Goal: Find specific page/section: Find specific page/section

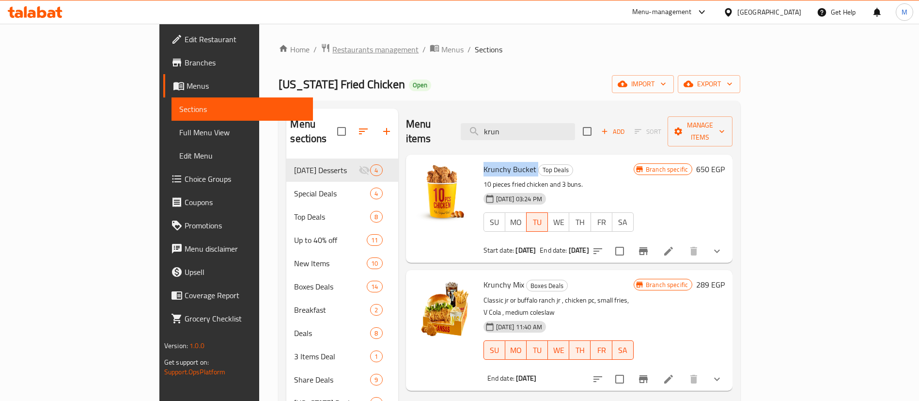
click at [332, 48] on span "Restaurants management" at bounding box center [375, 50] width 86 height 12
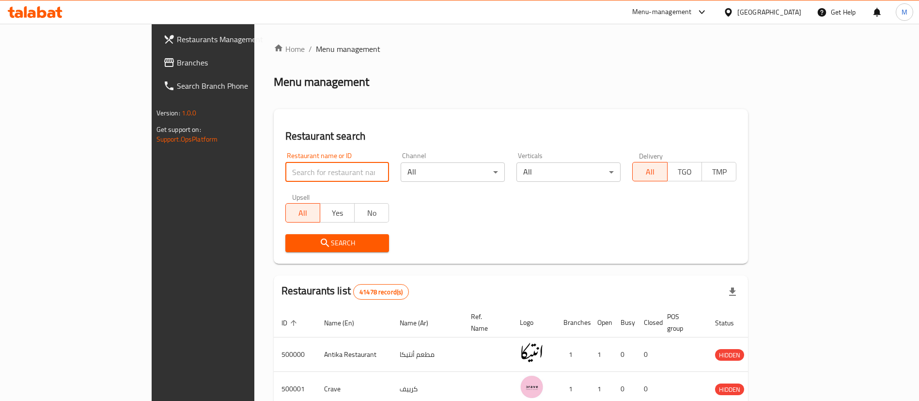
click at [285, 173] on input "search" at bounding box center [337, 171] width 104 height 19
type input "pizza master"
click button "Search" at bounding box center [337, 243] width 104 height 18
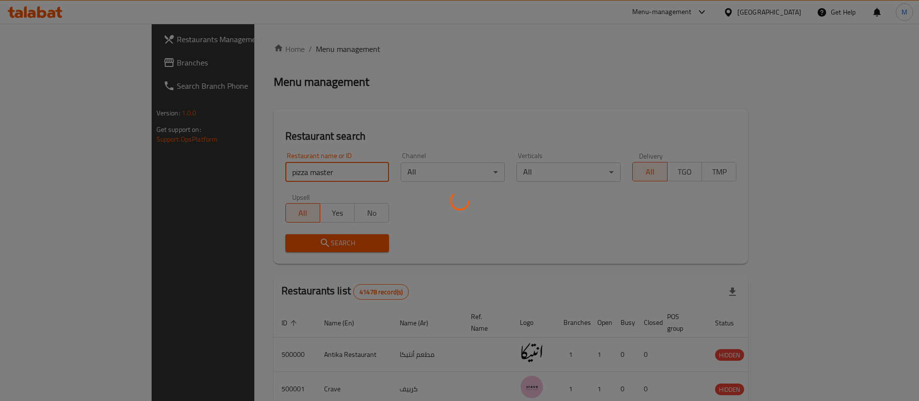
scroll to position [47, 0]
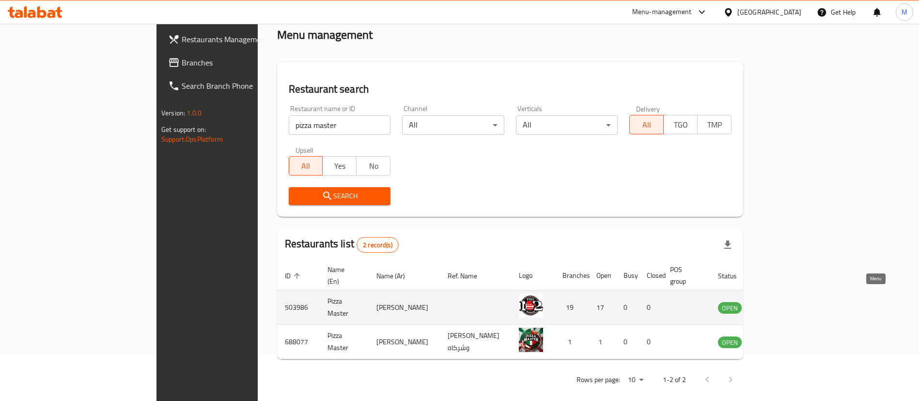
click at [780, 304] on icon "enhanced table" at bounding box center [775, 308] width 11 height 8
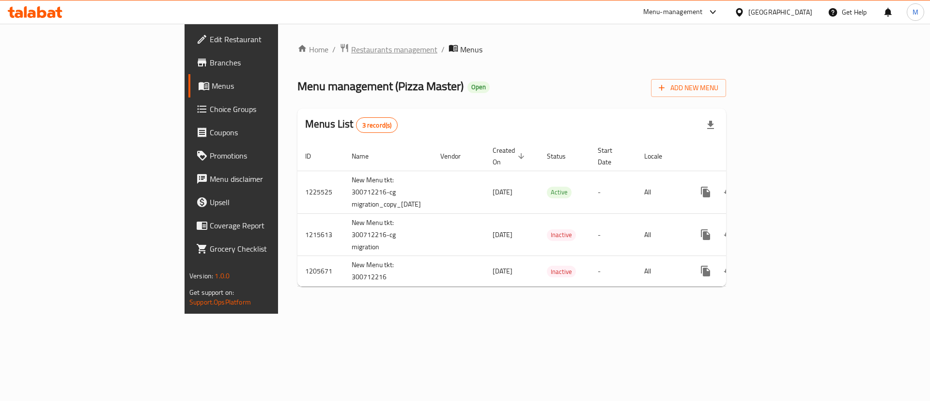
click at [351, 55] on span "Restaurants management" at bounding box center [394, 50] width 86 height 12
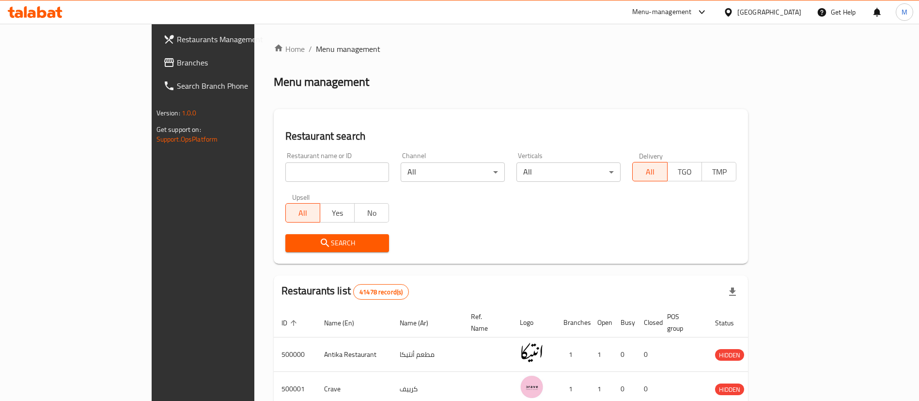
click at [286, 173] on input "search" at bounding box center [337, 171] width 104 height 19
type input "holland"
click button "Search" at bounding box center [337, 243] width 104 height 18
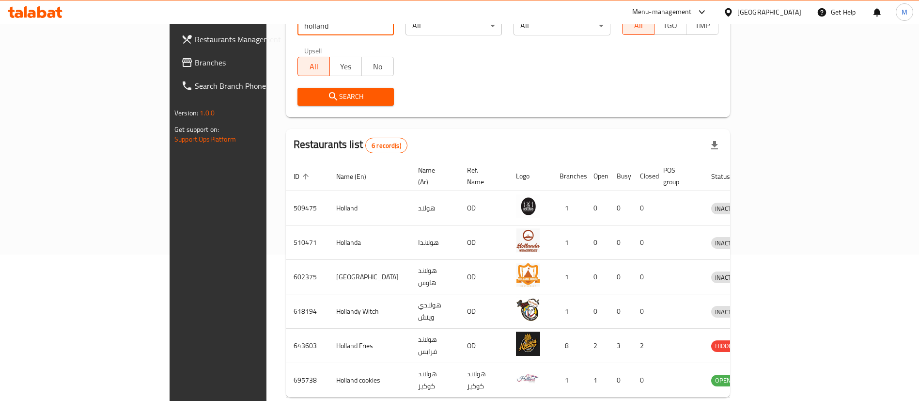
scroll to position [185, 0]
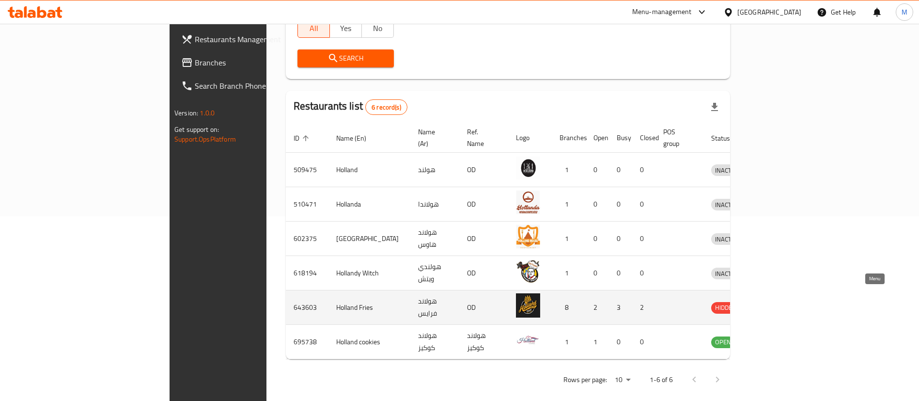
click at [775, 304] on icon "enhanced table" at bounding box center [769, 308] width 11 height 8
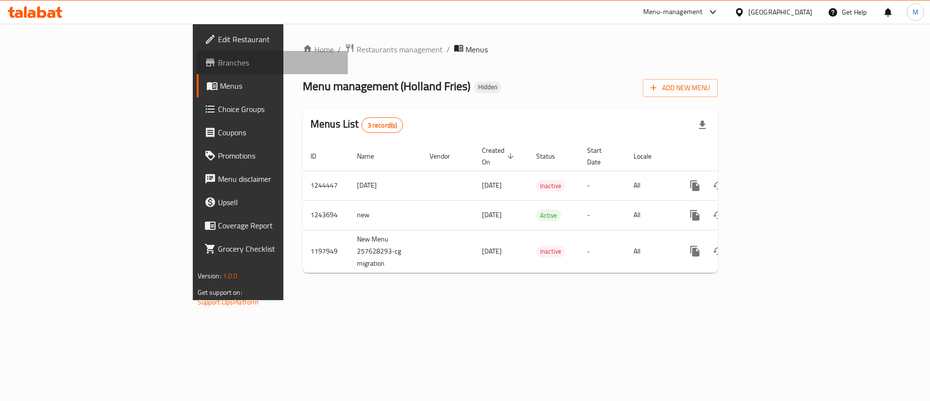
click at [197, 52] on link "Branches" at bounding box center [273, 62] width 152 height 23
